Goal: Check status

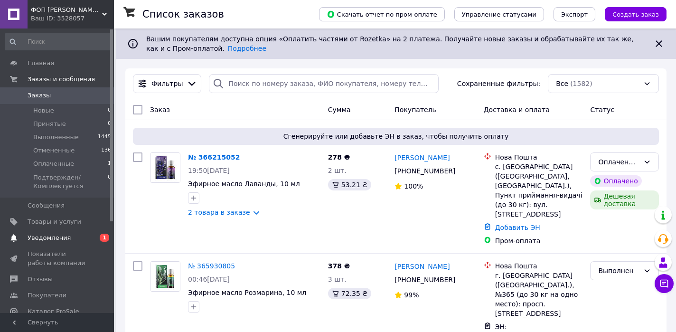
click at [55, 237] on span "Уведомления" at bounding box center [49, 238] width 43 height 9
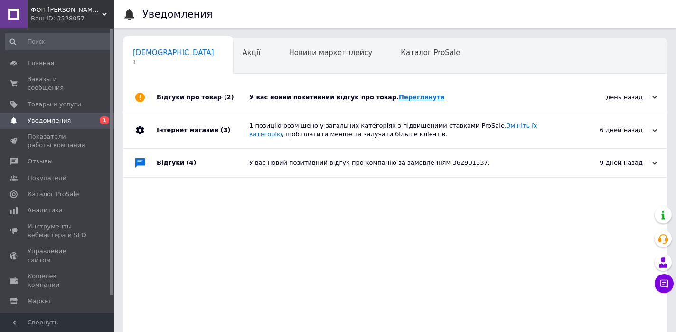
click at [415, 99] on link "Переглянути" at bounding box center [422, 97] width 46 height 7
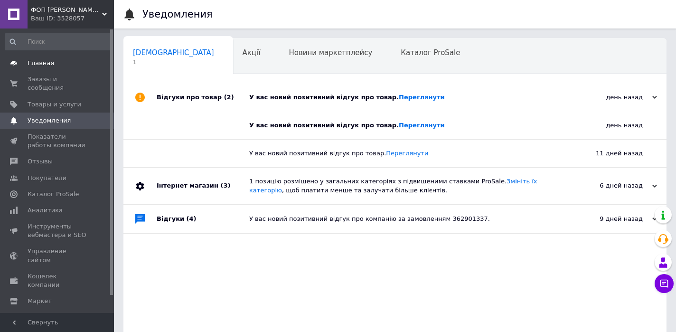
click at [44, 63] on span "Главная" at bounding box center [41, 63] width 27 height 9
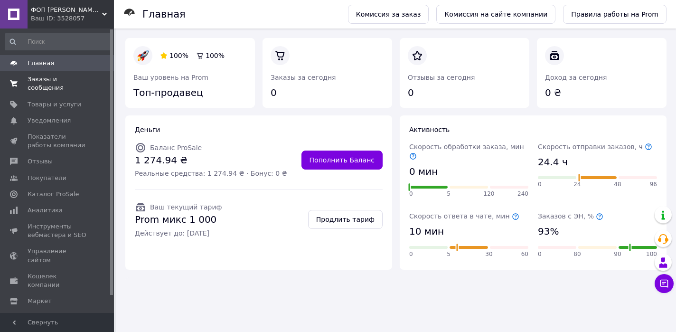
click at [43, 85] on span "Заказы и сообщения" at bounding box center [58, 83] width 60 height 17
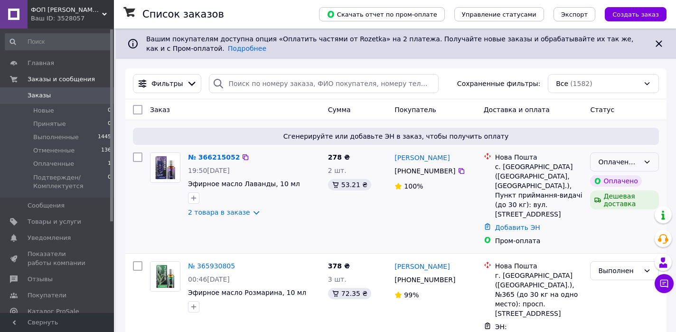
click at [603, 162] on div "Оплаченный" at bounding box center [618, 162] width 41 height 10
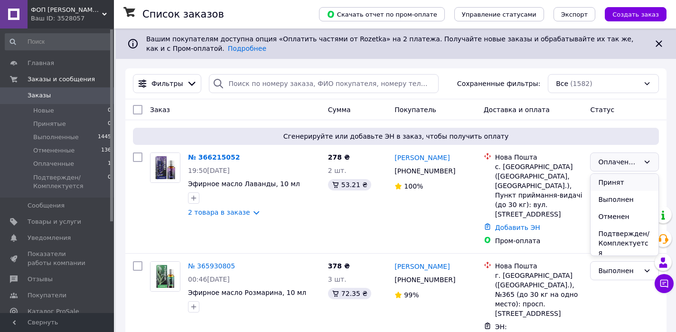
click at [599, 181] on li "Принят" at bounding box center [625, 182] width 68 height 17
